Goal: Task Accomplishment & Management: Use online tool/utility

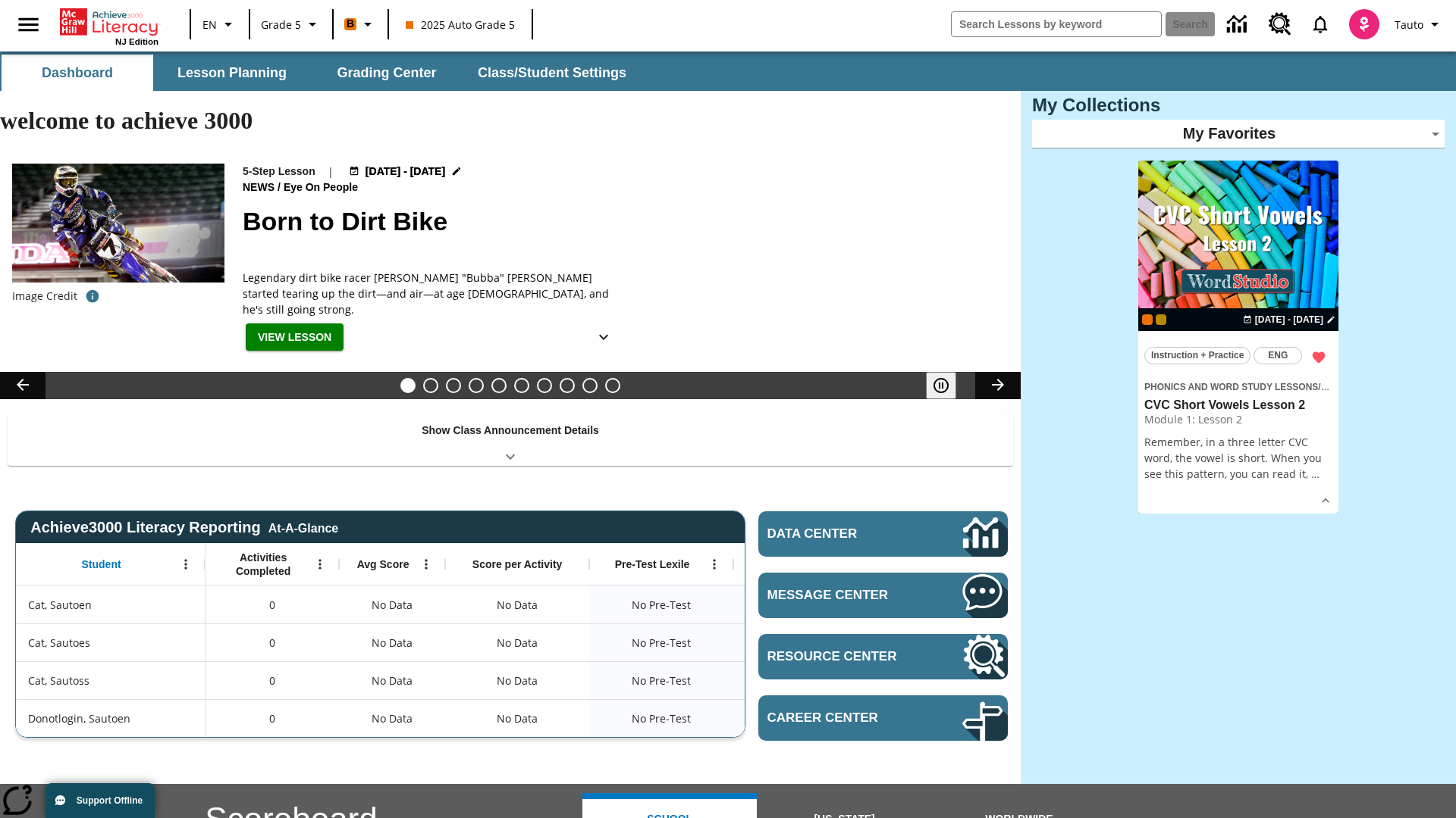
click at [1238, 133] on body "Skip to main content NJ Edition EN Grade 5 B 2025 Auto Grade 5 Search Tauto Das…" at bounding box center [728, 659] width 1456 height 1217
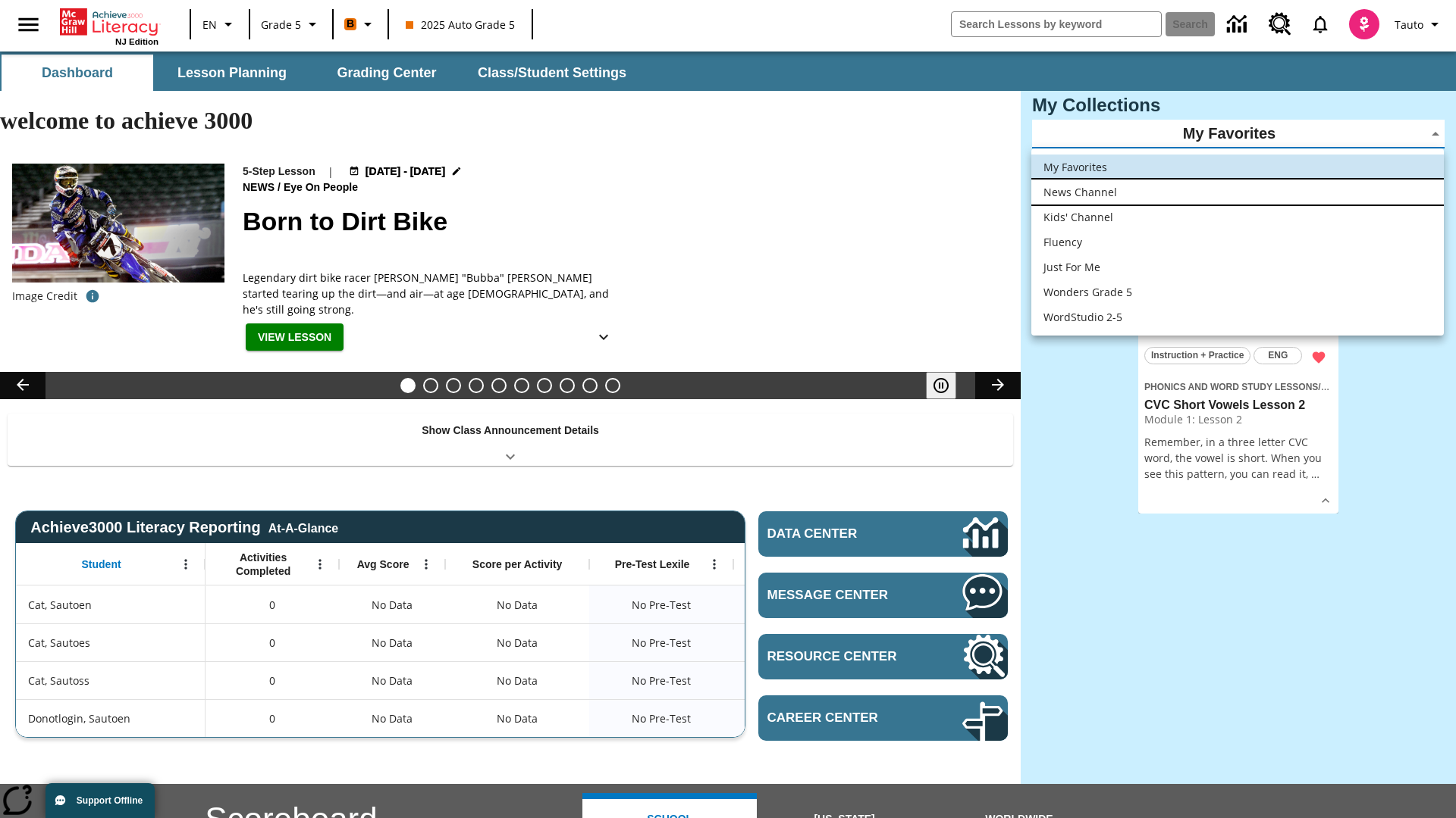
click at [1237, 191] on li "News Channel" at bounding box center [1237, 192] width 412 height 25
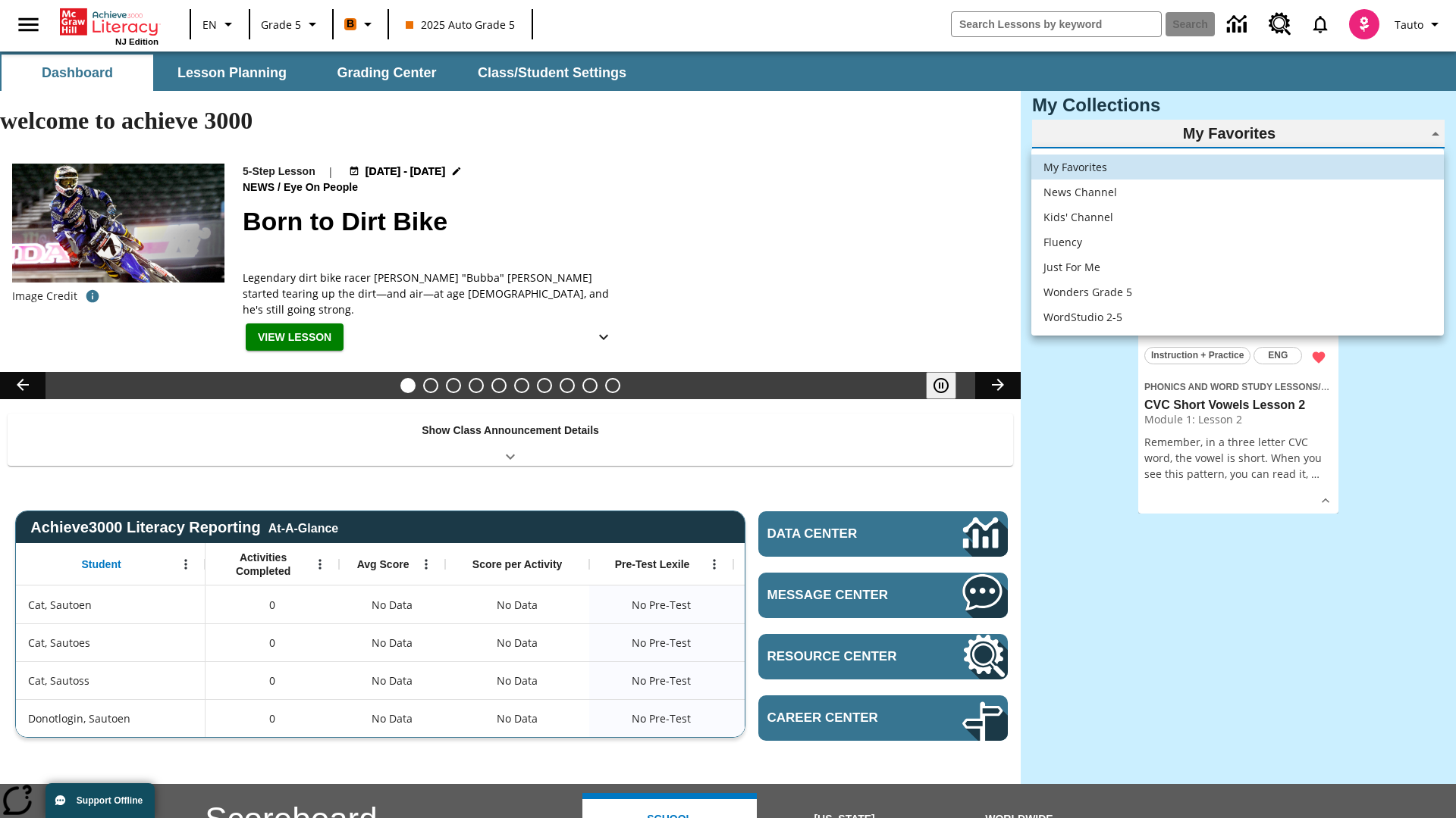
type input "120"
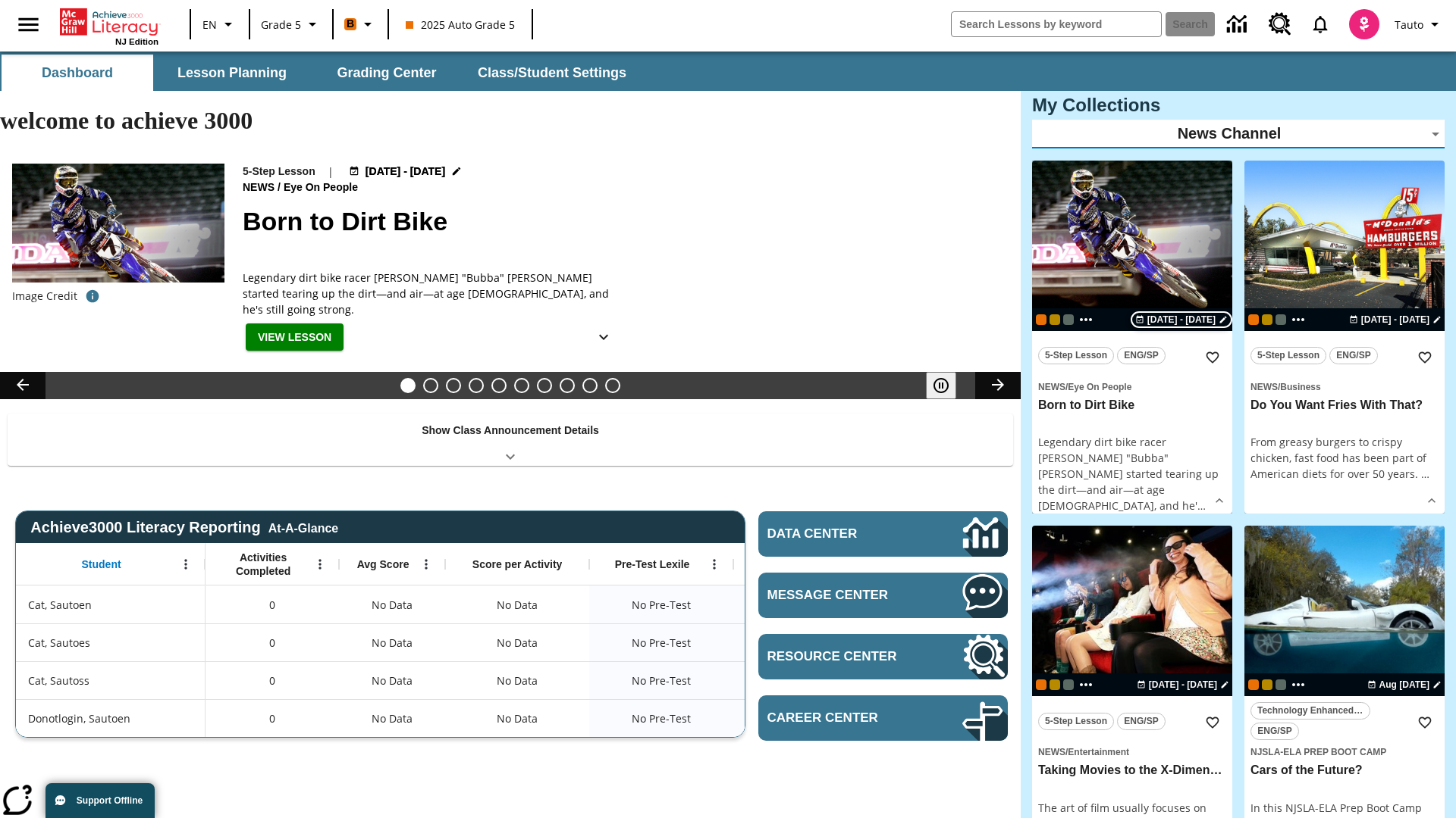
click at [1183, 319] on span "[DATE] - [DATE]" at bounding box center [1181, 320] width 69 height 14
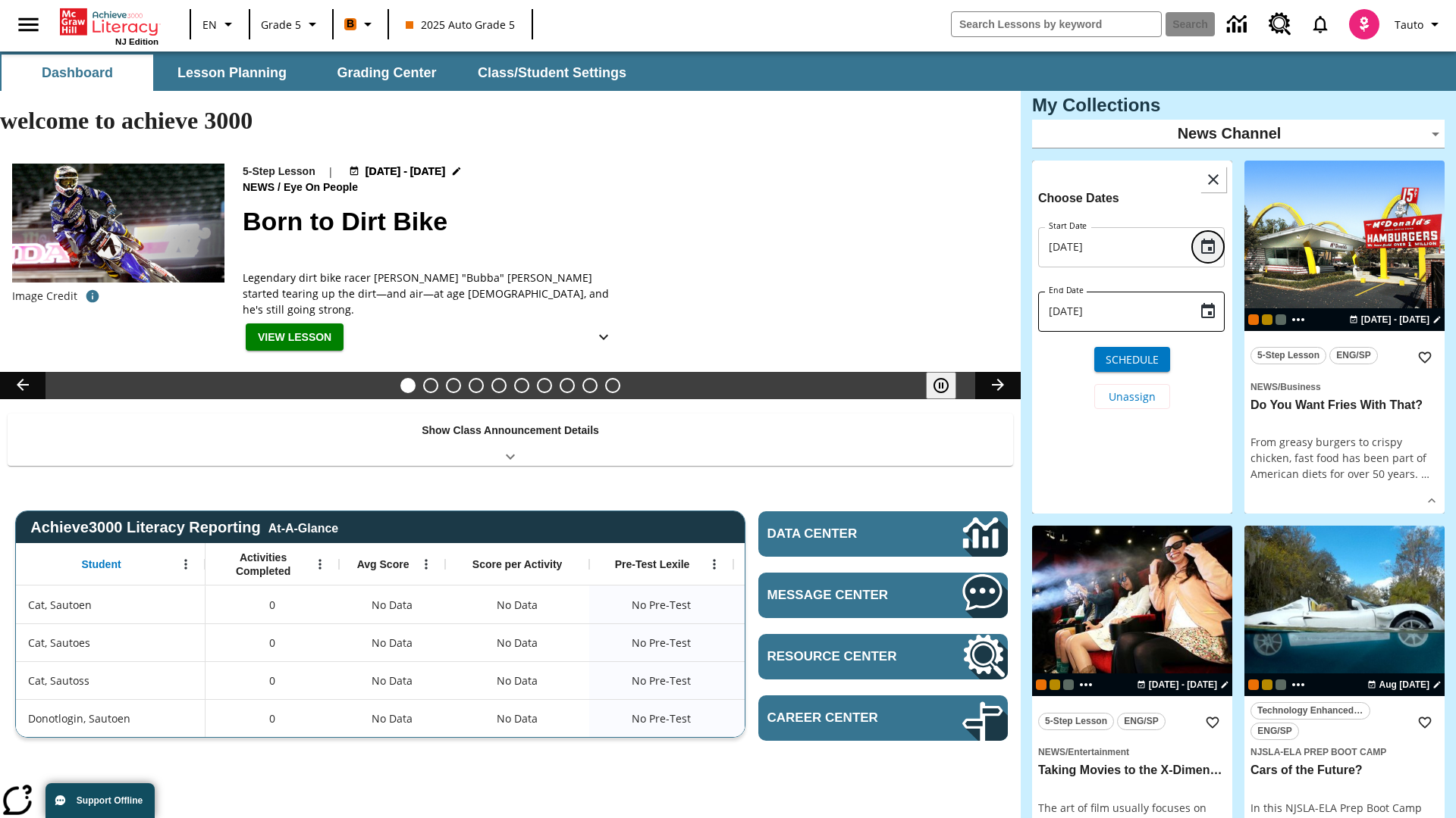
click at [1207, 247] on icon "Choose date, selected date is Aug 18, 2025" at bounding box center [1207, 247] width 14 height 15
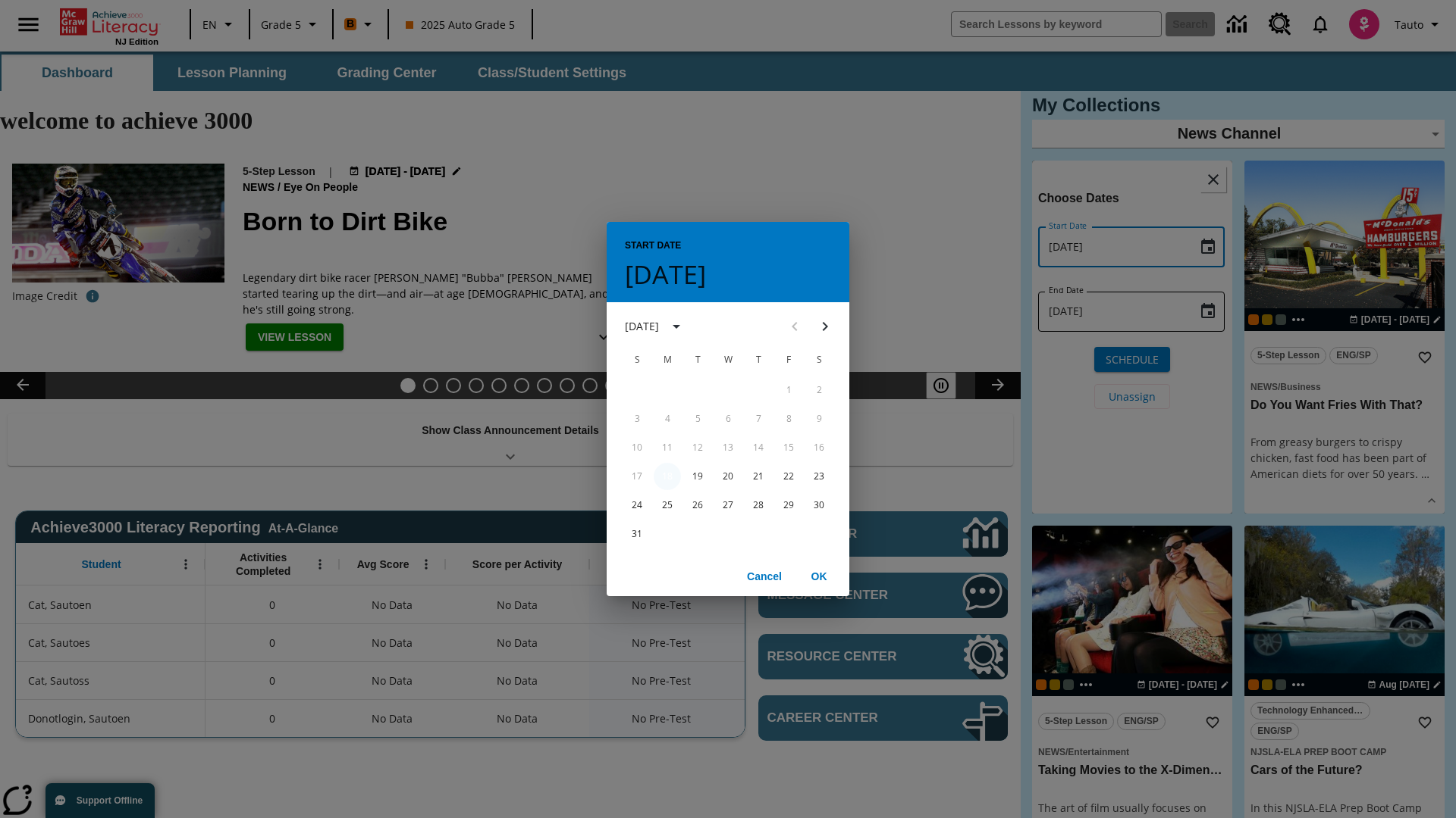
click at [668, 476] on button "18" at bounding box center [668, 477] width 27 height 27
click at [818, 576] on button "OK" at bounding box center [818, 576] width 48 height 28
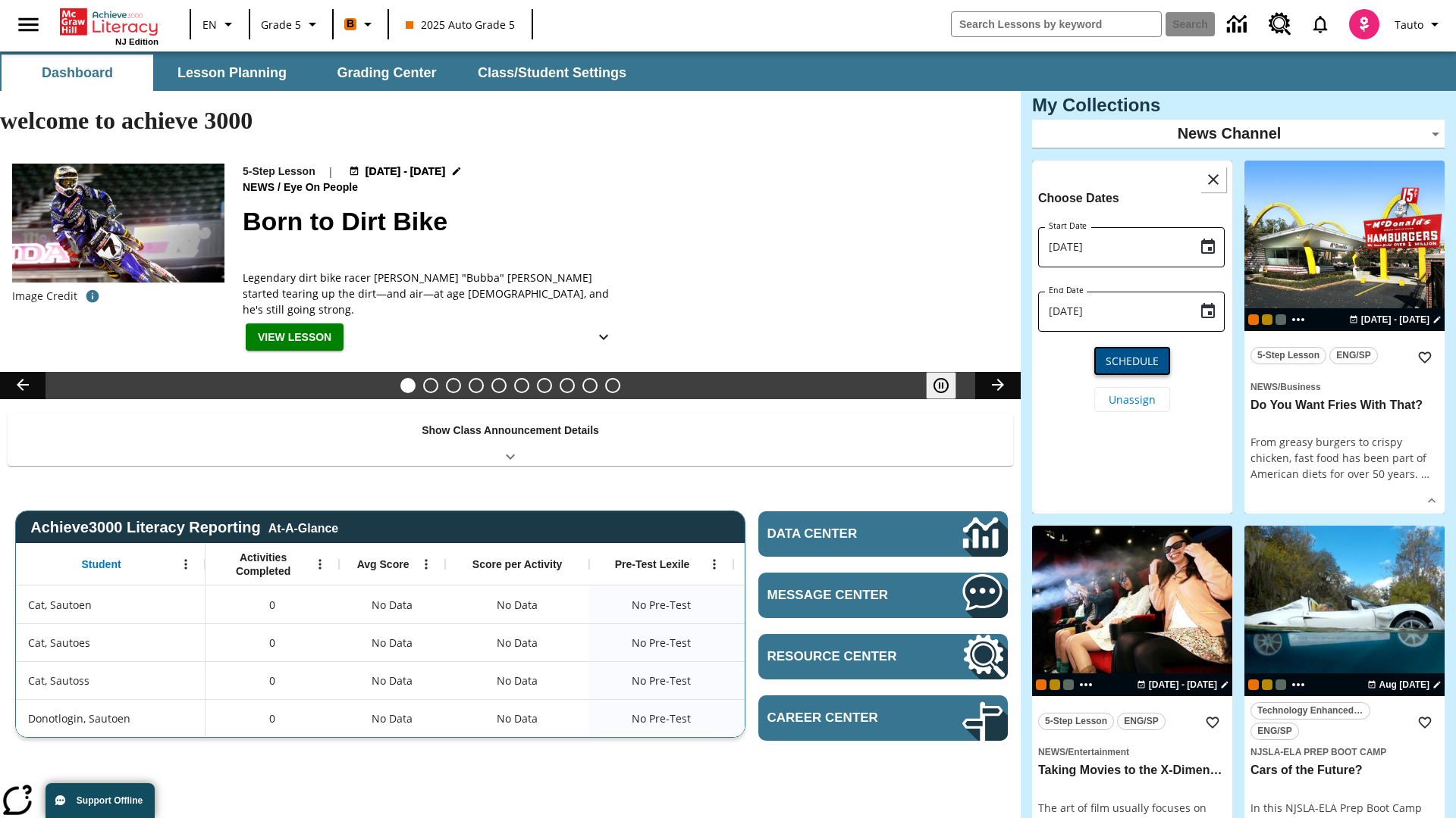
click at [1132, 359] on span "Schedule" at bounding box center [1132, 361] width 53 height 15
